Goal: Transaction & Acquisition: Subscribe to service/newsletter

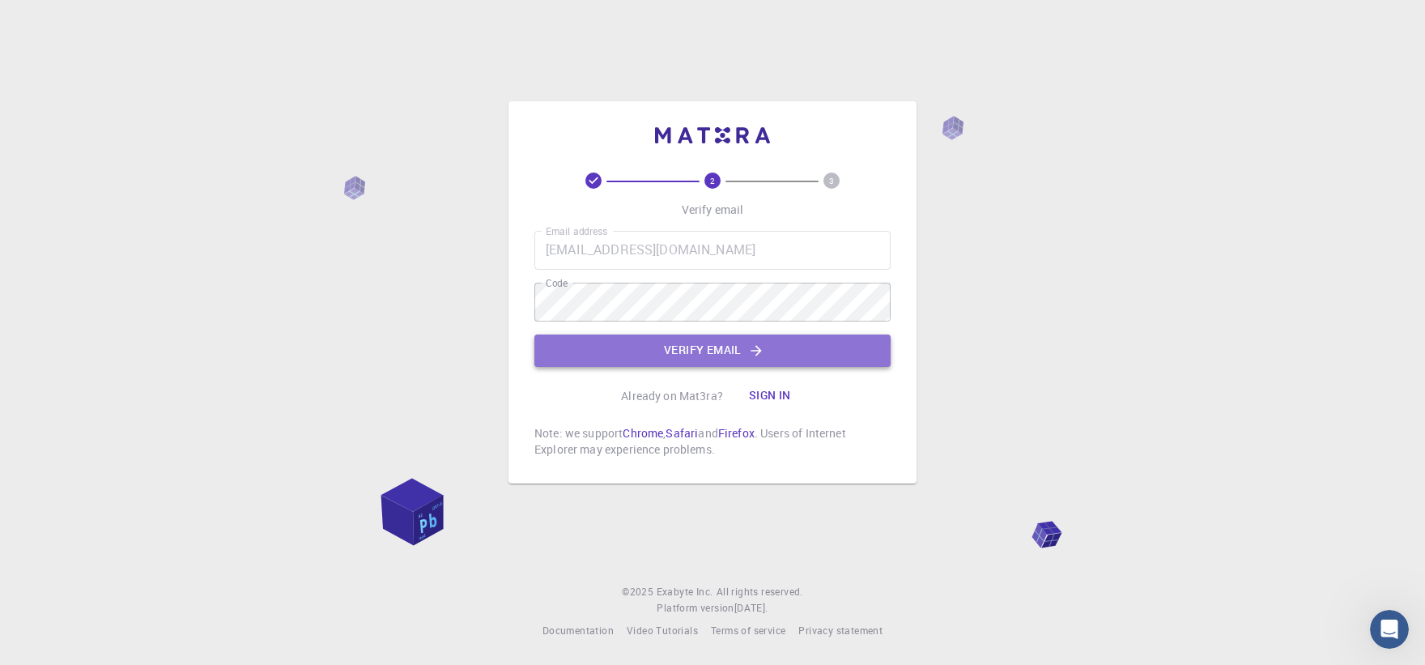
click at [711, 359] on button "Verify email" at bounding box center [712, 350] width 356 height 32
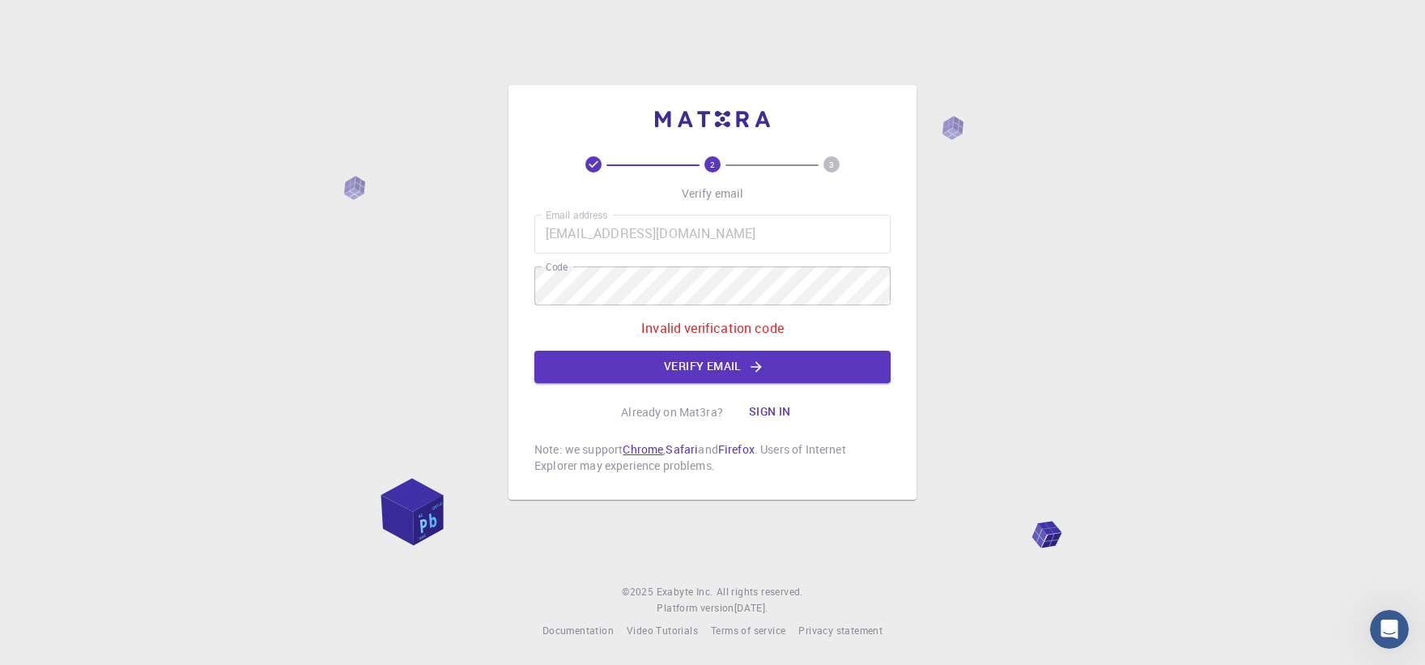
click at [641, 453] on link "Chrome" at bounding box center [642, 448] width 40 height 15
click at [726, 192] on p "Verify email" at bounding box center [713, 193] width 62 height 16
click at [775, 420] on button "Sign in" at bounding box center [770, 412] width 68 height 32
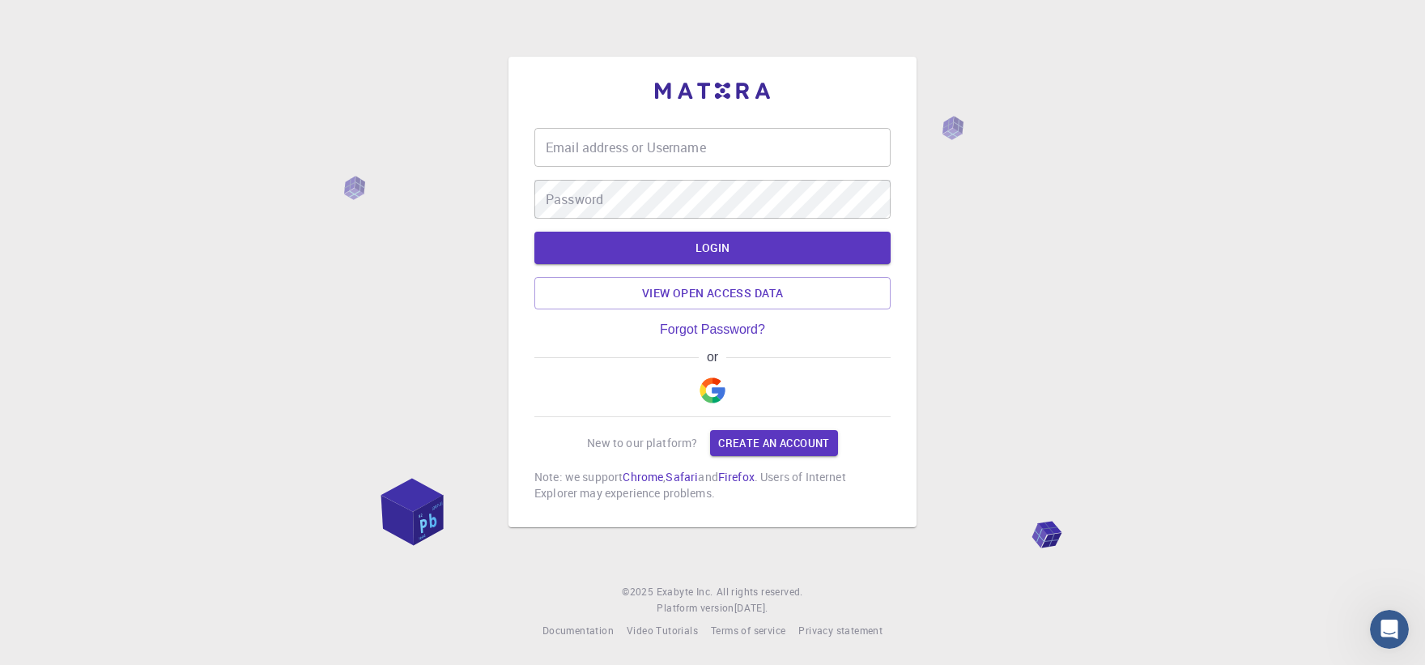
click at [712, 151] on input "Email address or Username" at bounding box center [712, 147] width 356 height 39
click at [720, 397] on img "button" at bounding box center [712, 390] width 26 height 26
